Goal: Information Seeking & Learning: Learn about a topic

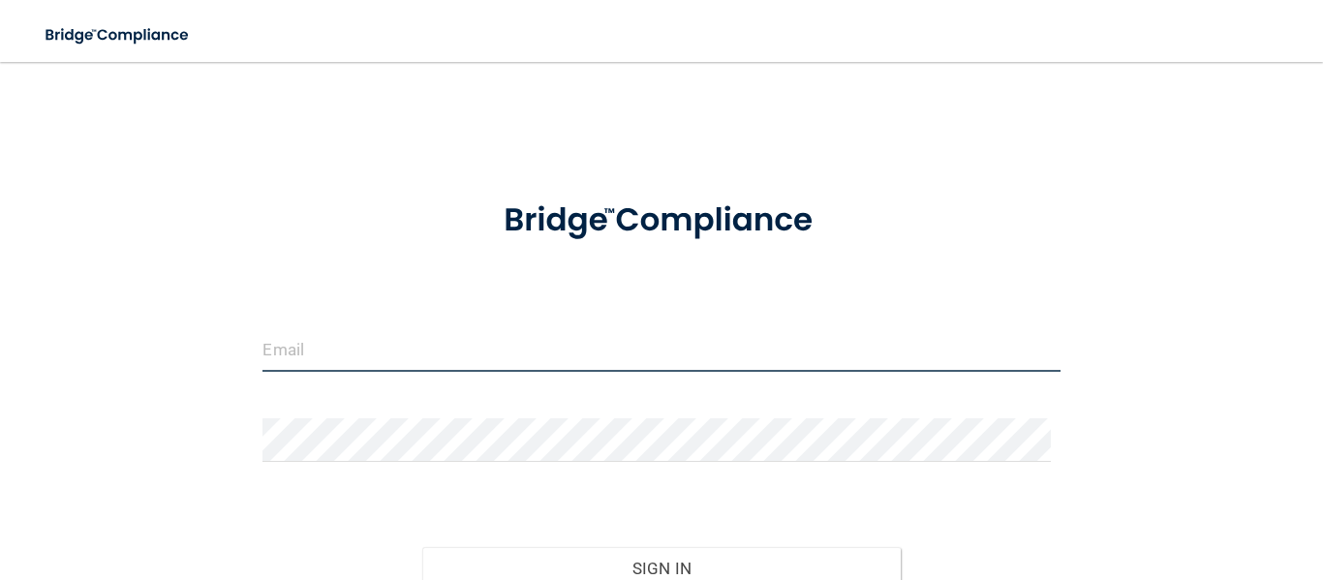
type input "[EMAIL_ADDRESS][DOMAIN_NAME]"
drag, startPoint x: 437, startPoint y: 350, endPoint x: 155, endPoint y: 394, distance: 285.1
click at [155, 394] on div "[EMAIL_ADDRESS][DOMAIN_NAME] Invalid email/password. You don't have permission …" at bounding box center [661, 383] width 1245 height 605
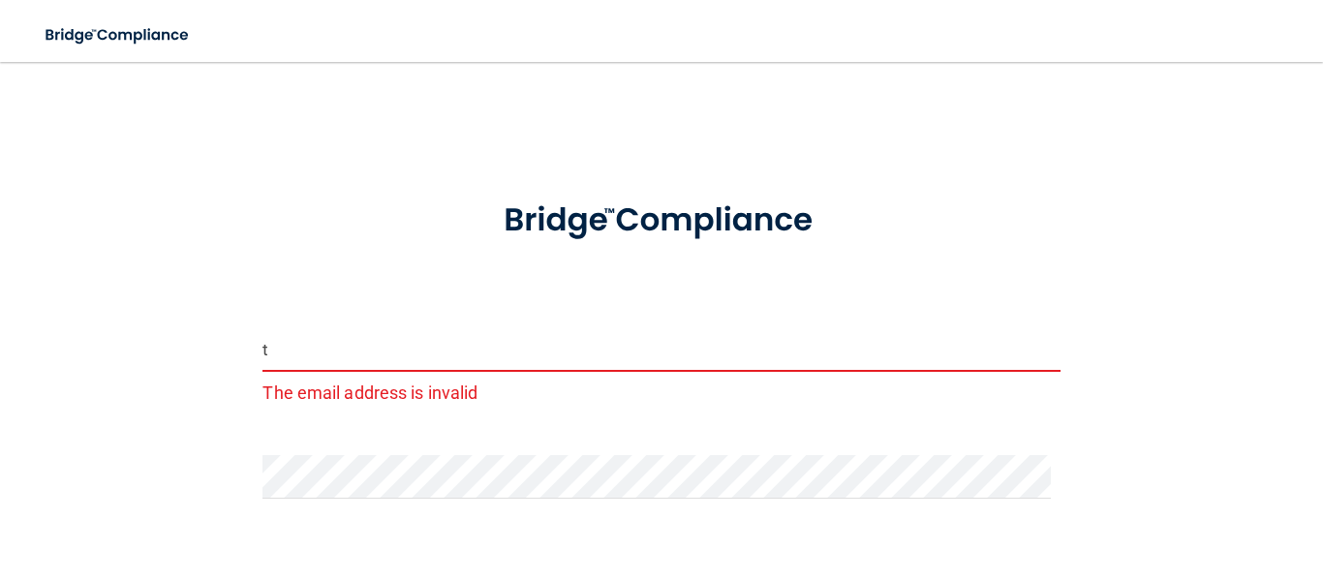
type input "[EMAIL_ADDRESS][DOMAIN_NAME]"
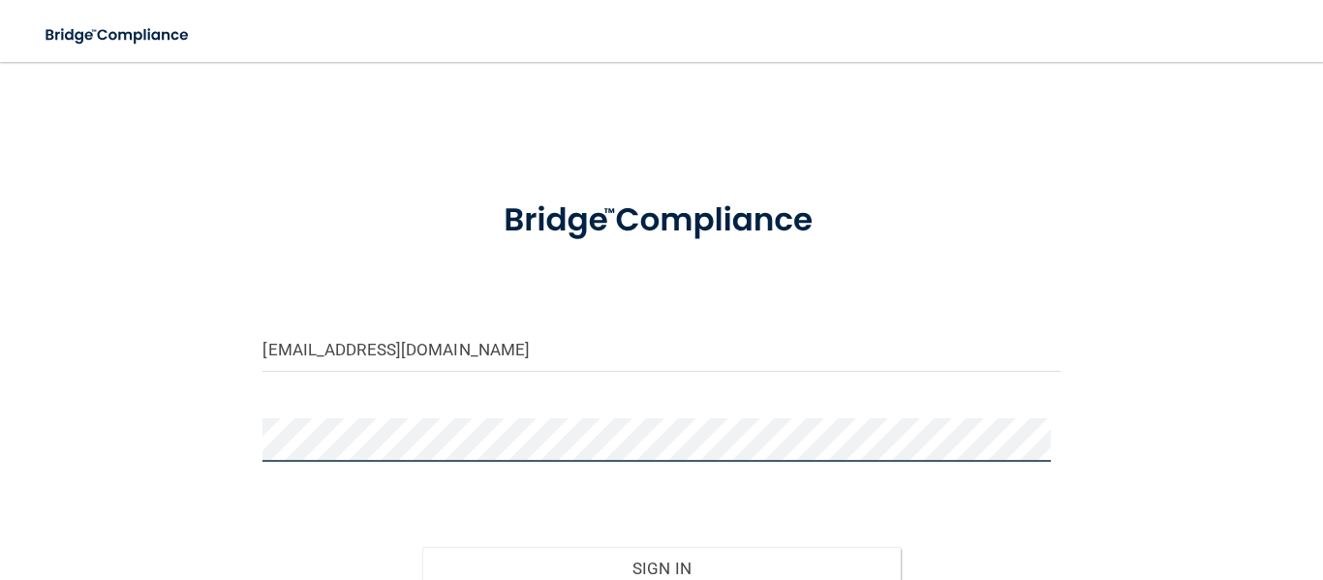
click at [0, 415] on main "[EMAIL_ADDRESS][DOMAIN_NAME] Invalid email/password. You don't have permission …" at bounding box center [661, 321] width 1323 height 518
click at [422, 547] on button "Sign In" at bounding box center [661, 568] width 478 height 43
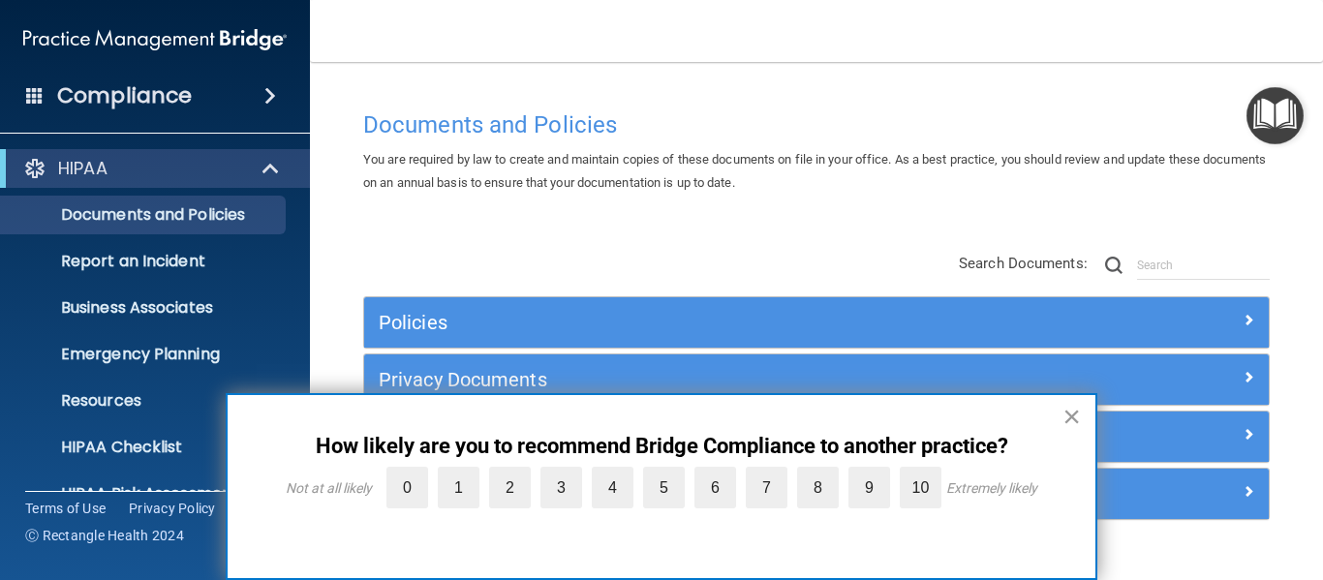
click at [1079, 411] on button "×" at bounding box center [1071, 416] width 18 height 31
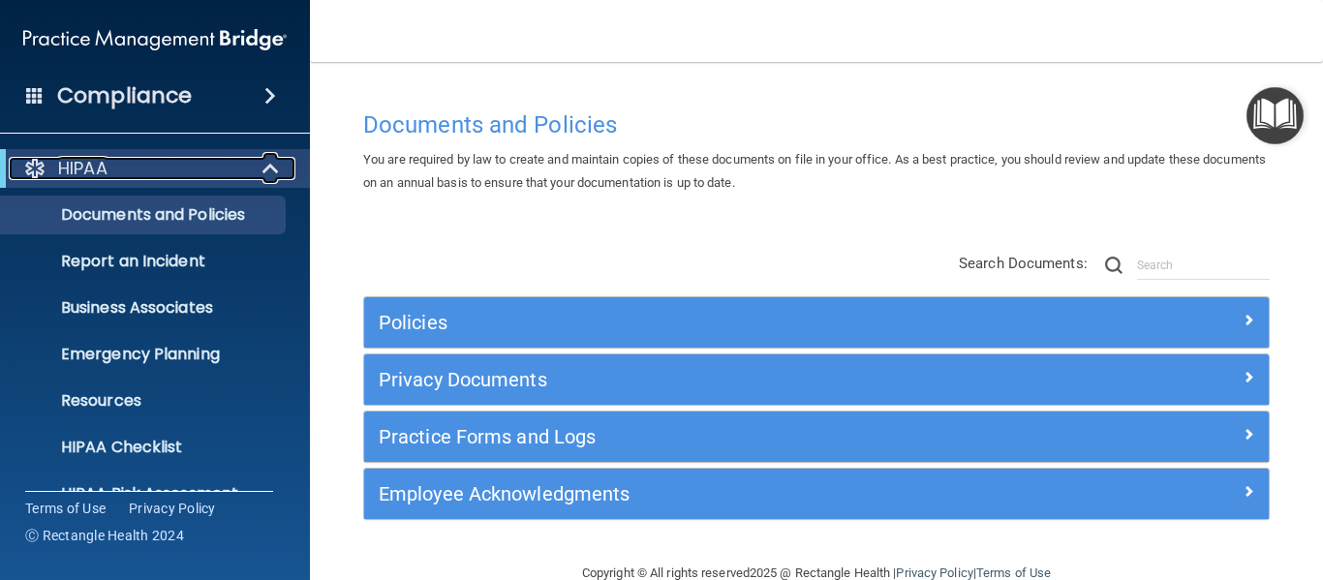
click at [260, 171] on div at bounding box center [271, 168] width 47 height 23
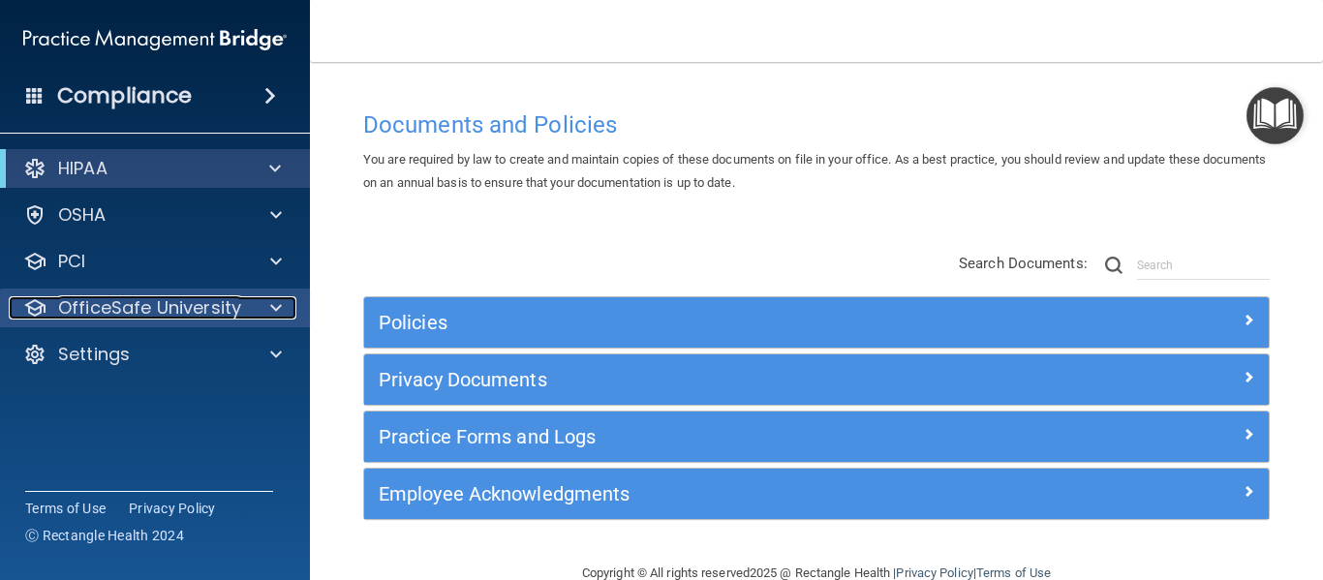
click at [280, 307] on span at bounding box center [276, 307] width 12 height 23
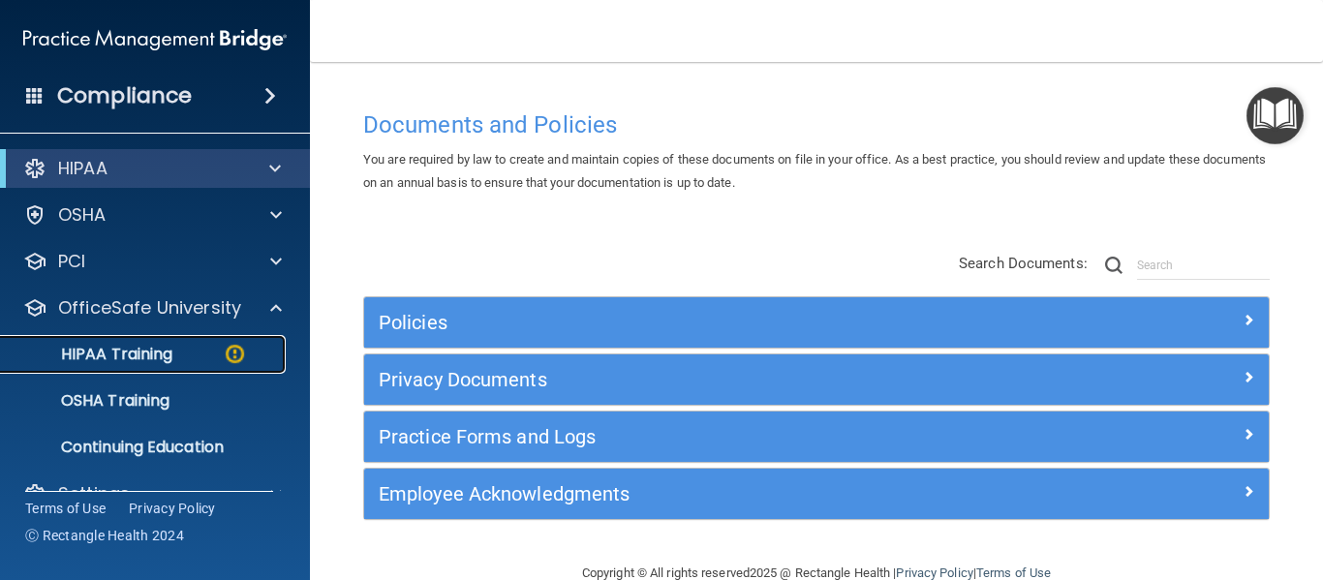
click at [188, 347] on div "HIPAA Training" at bounding box center [145, 354] width 264 height 19
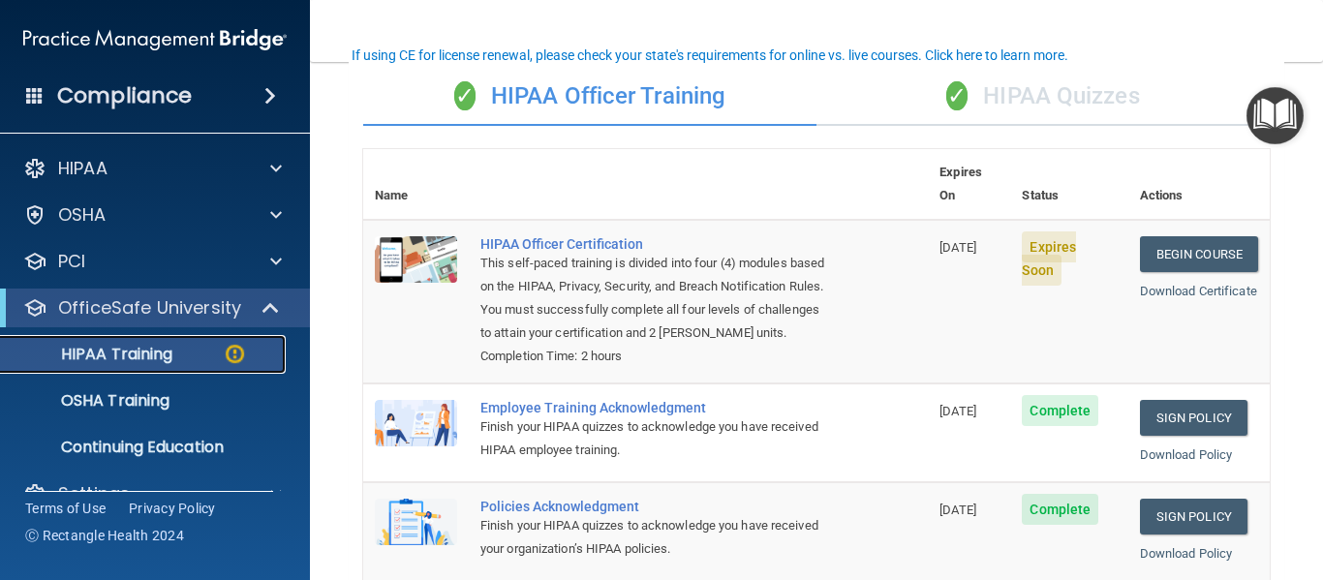
scroll to position [139, 0]
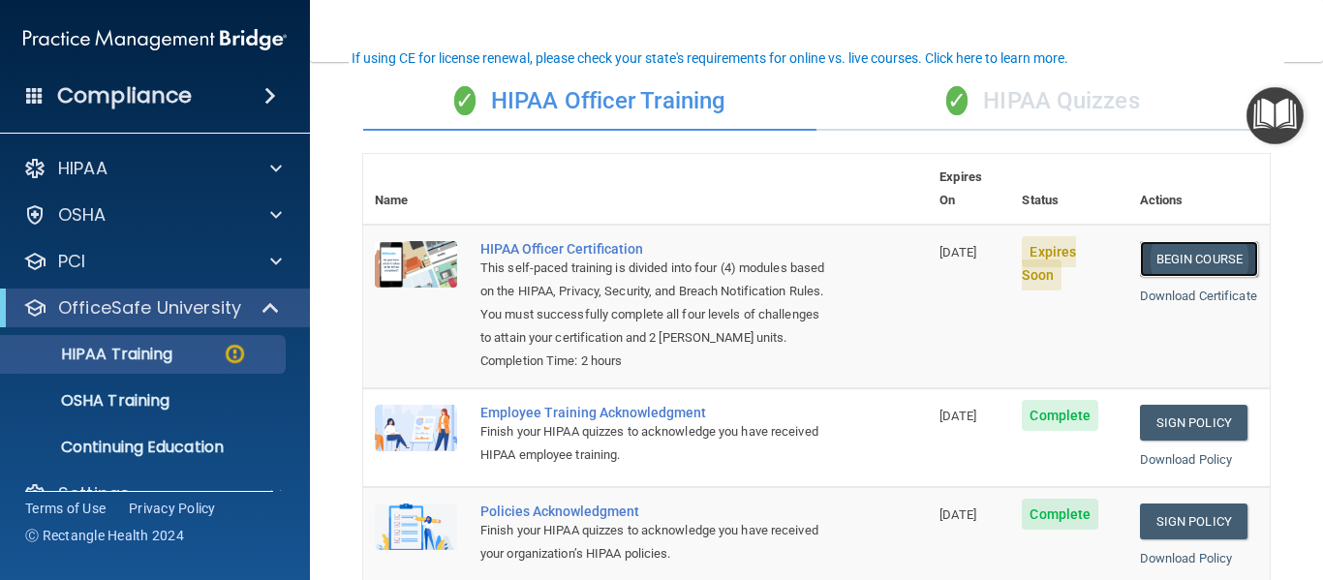
click at [1140, 244] on link "Begin Course" at bounding box center [1199, 259] width 118 height 36
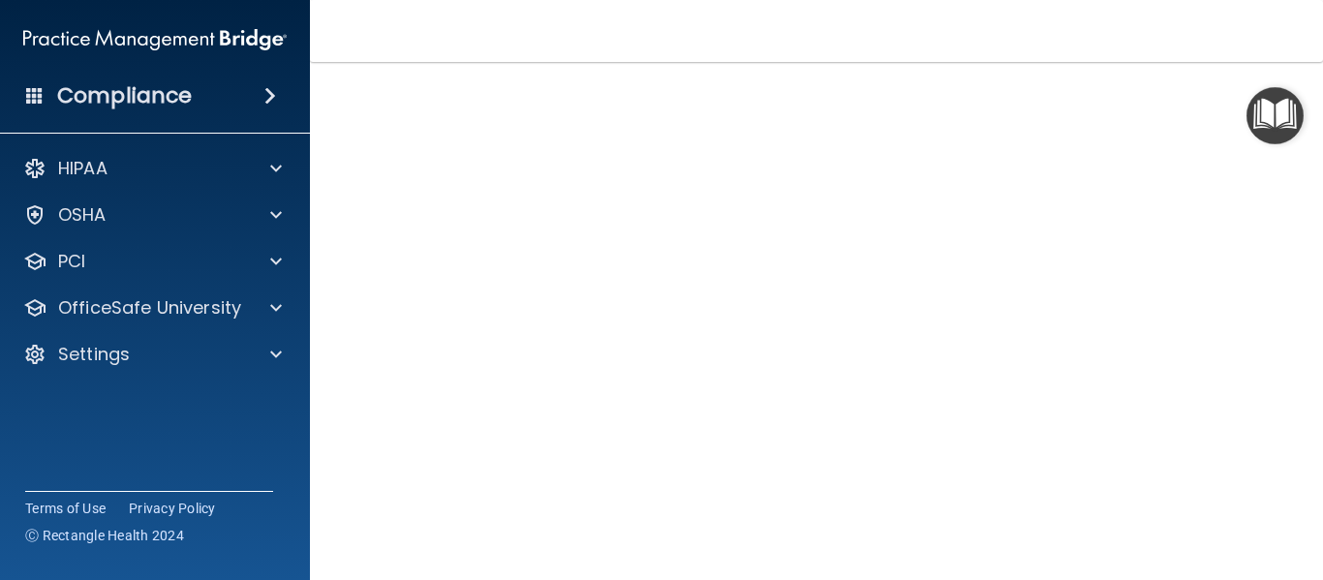
scroll to position [189, 0]
